Goal: Find specific page/section: Find specific page/section

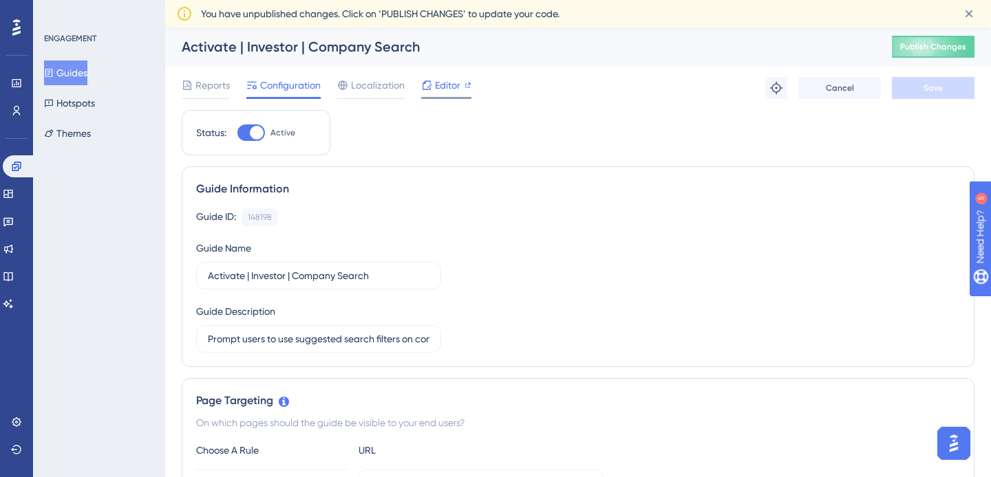
click at [444, 78] on span "Editor" at bounding box center [447, 85] width 25 height 17
click at [439, 82] on span "Editor" at bounding box center [447, 85] width 25 height 17
click at [231, 81] on div "Reports Configuration Localization Editor" at bounding box center [327, 88] width 290 height 22
click at [224, 81] on span "Reports" at bounding box center [212, 85] width 34 height 17
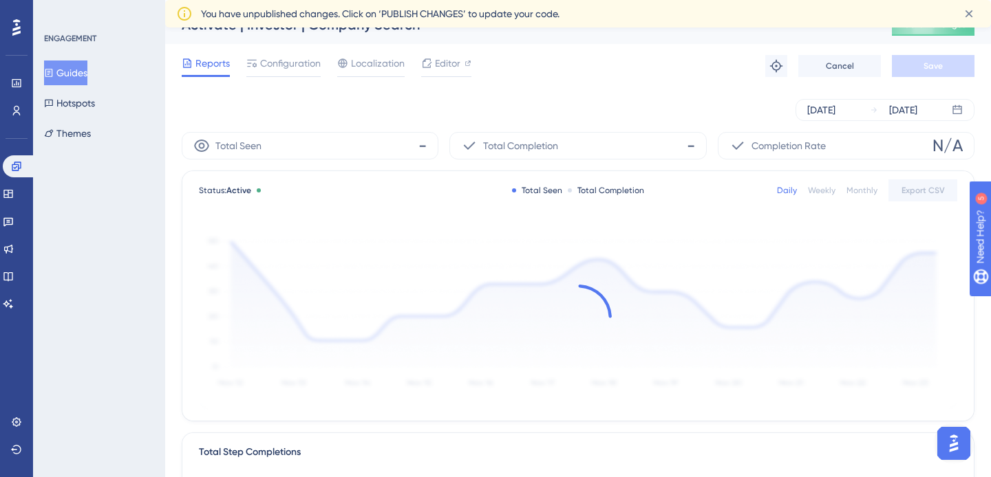
scroll to position [25, 0]
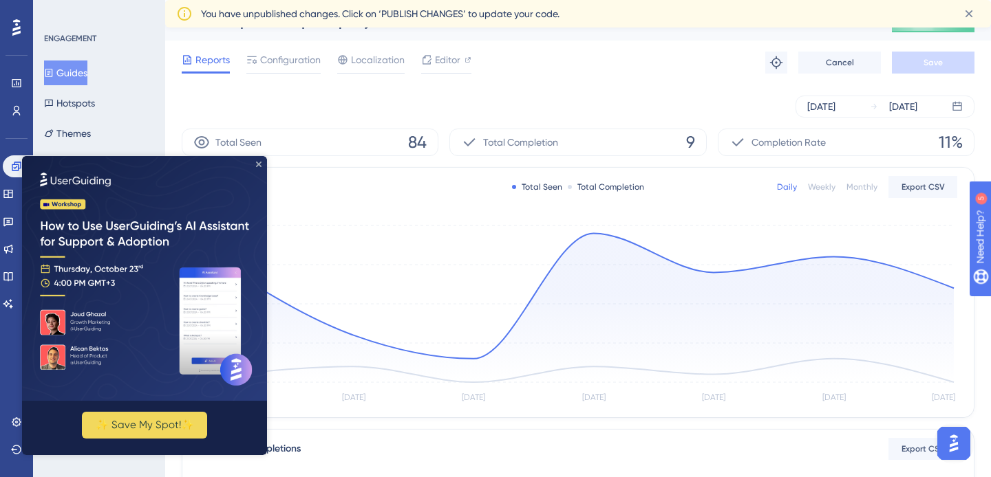
click at [257, 162] on icon "Close Preview" at bounding box center [259, 165] width 6 height 6
